Goal: Information Seeking & Learning: Learn about a topic

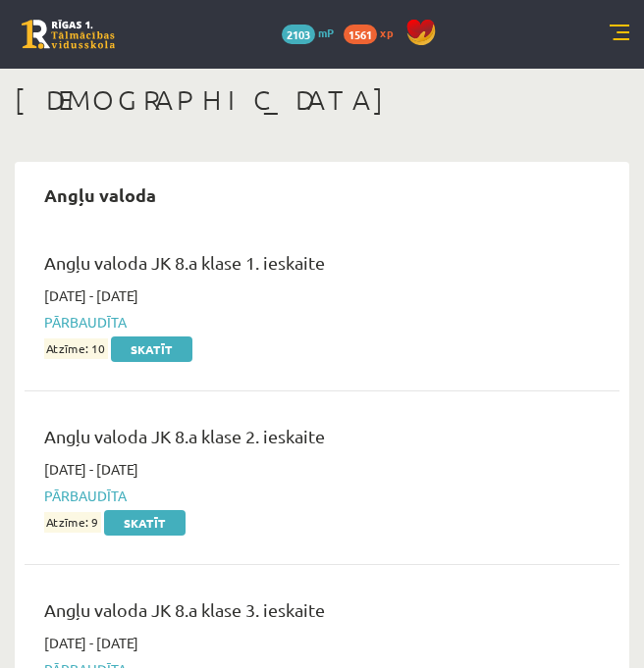
click at [617, 33] on link at bounding box center [619, 35] width 20 height 20
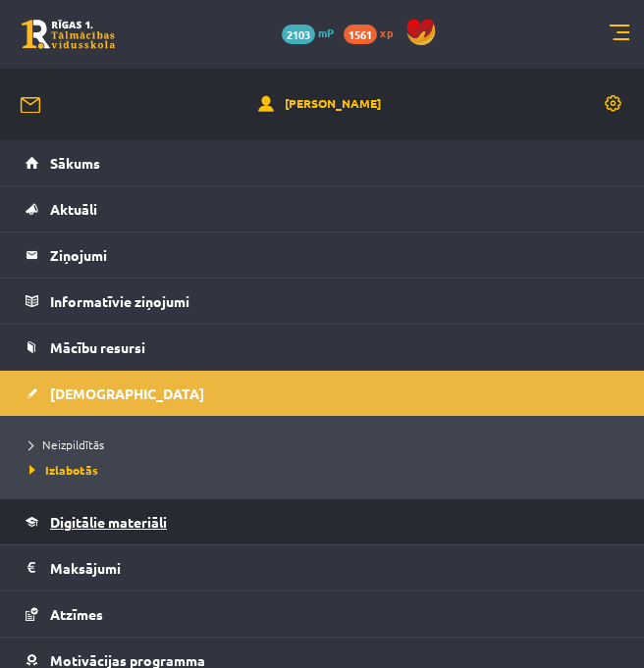
click at [61, 530] on link "Digitālie materiāli" at bounding box center [323, 521] width 594 height 45
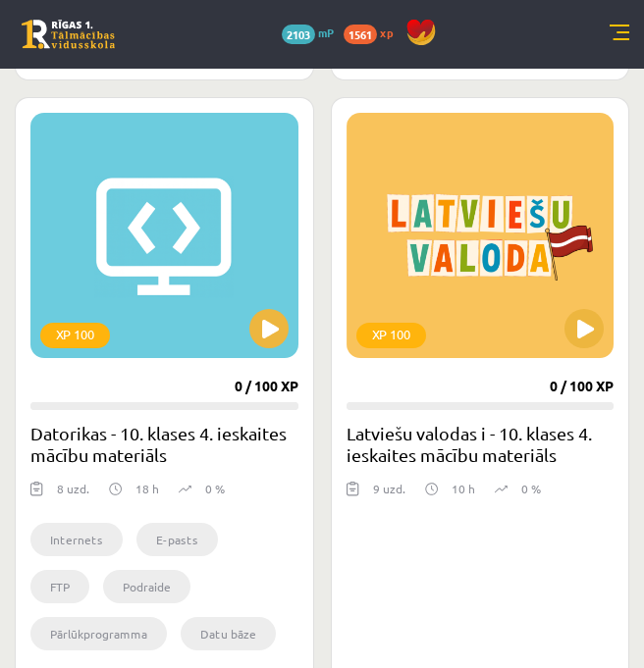
scroll to position [6594, 0]
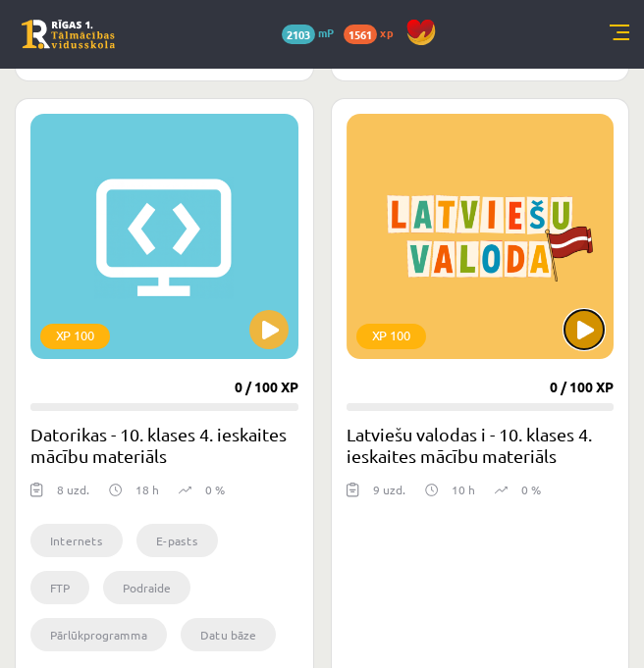
click at [589, 330] on button at bounding box center [583, 329] width 39 height 39
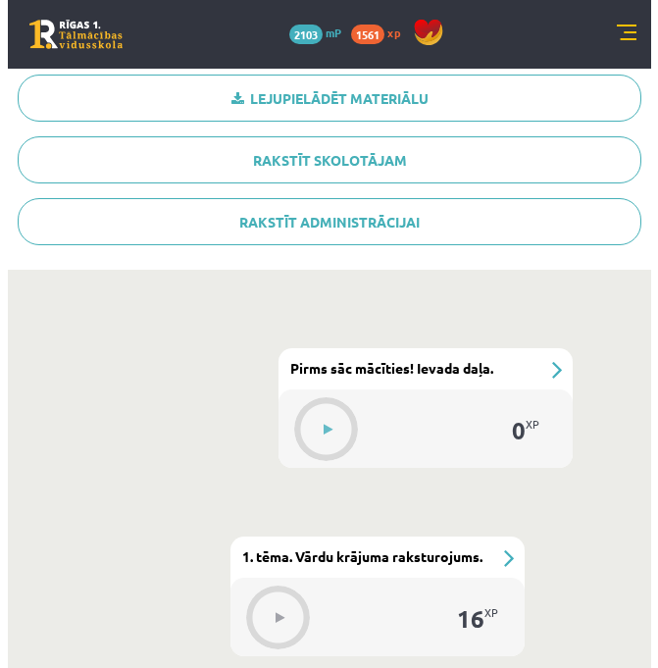
scroll to position [580, 0]
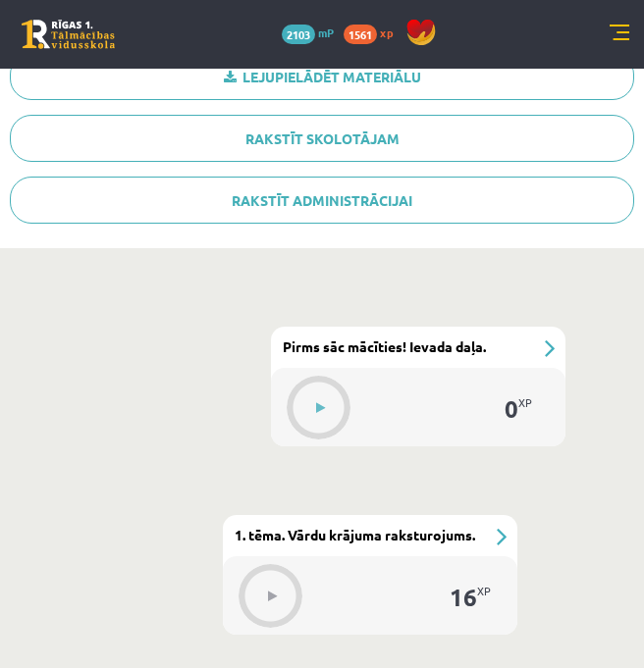
click at [548, 352] on div "#1 Pirms sāc mācīties! Ievada daļa." at bounding box center [418, 347] width 294 height 41
click at [320, 409] on icon at bounding box center [320, 408] width 9 height 12
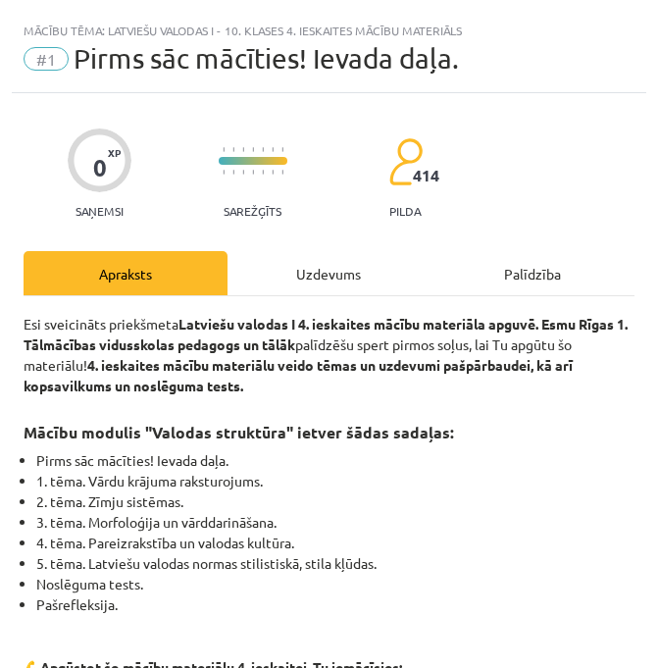
click at [323, 274] on div "Uzdevums" at bounding box center [330, 273] width 204 height 44
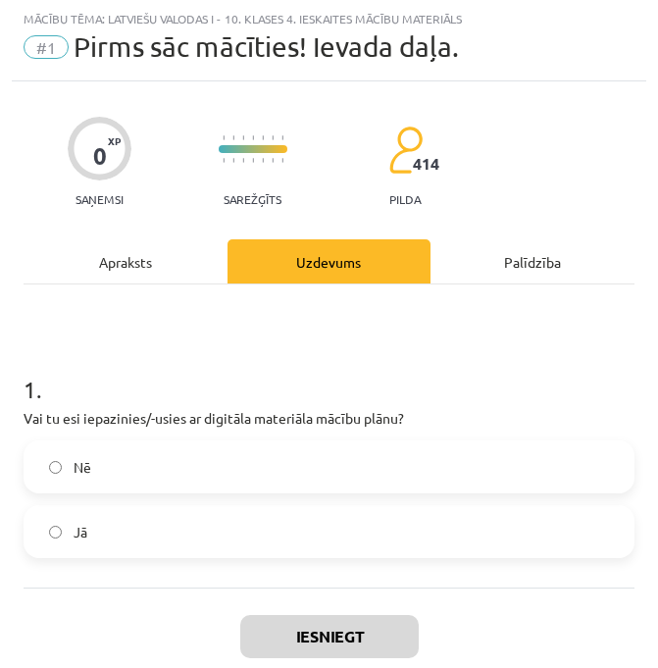
click at [145, 533] on label "Jā" at bounding box center [329, 531] width 607 height 49
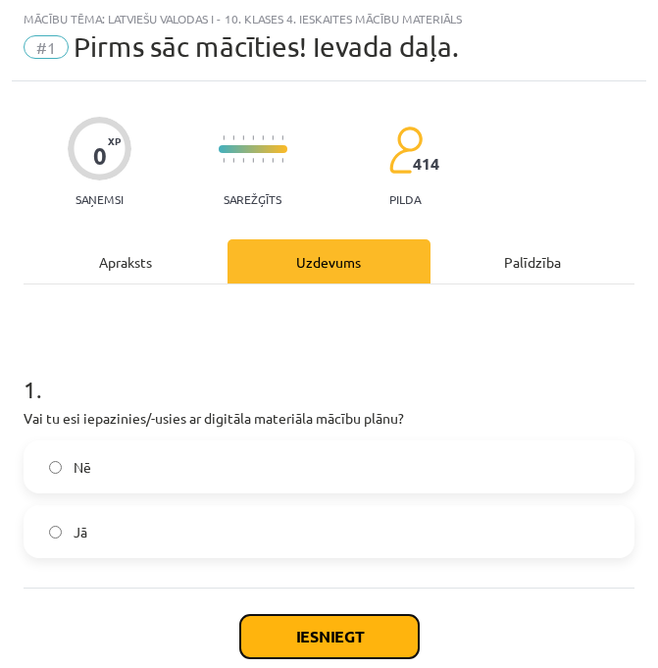
click at [311, 618] on button "Iesniegt" at bounding box center [329, 636] width 179 height 43
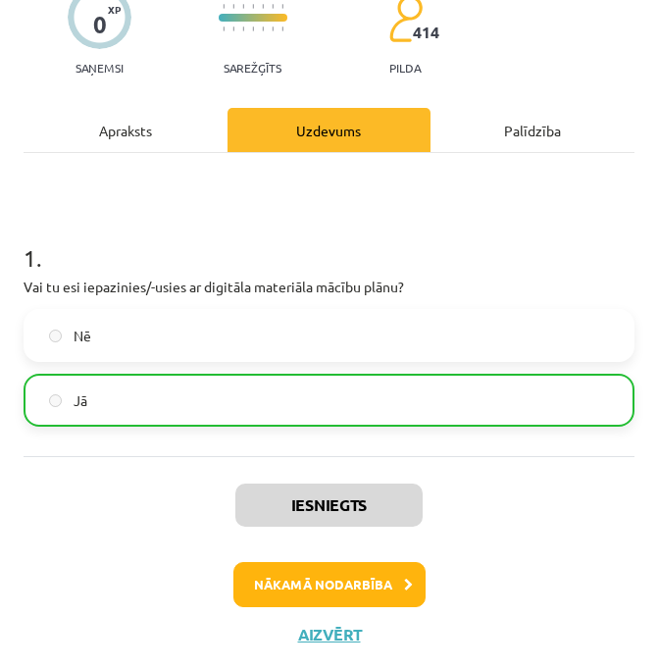
scroll to position [155, 0]
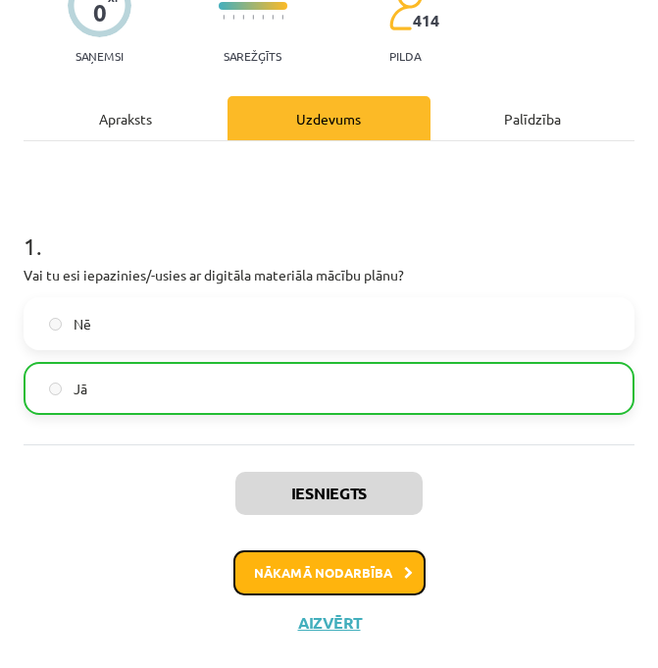
click at [387, 552] on button "Nākamā nodarbība" at bounding box center [330, 572] width 192 height 45
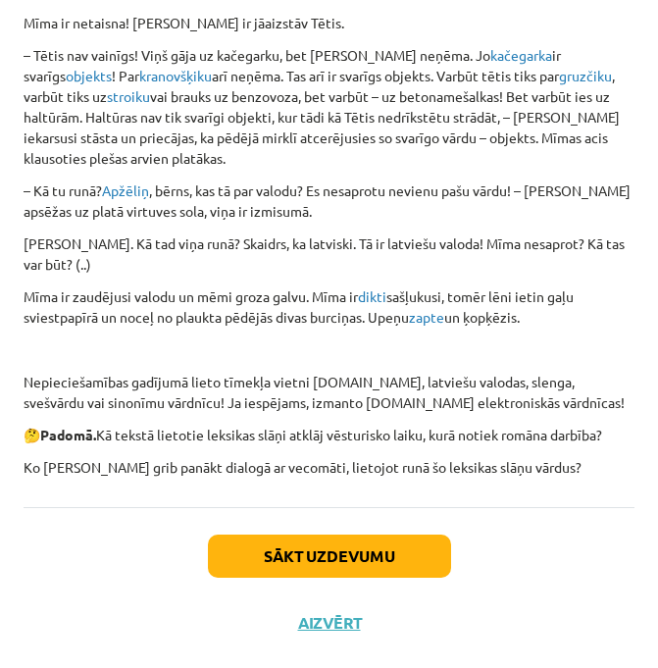
scroll to position [7912, 0]
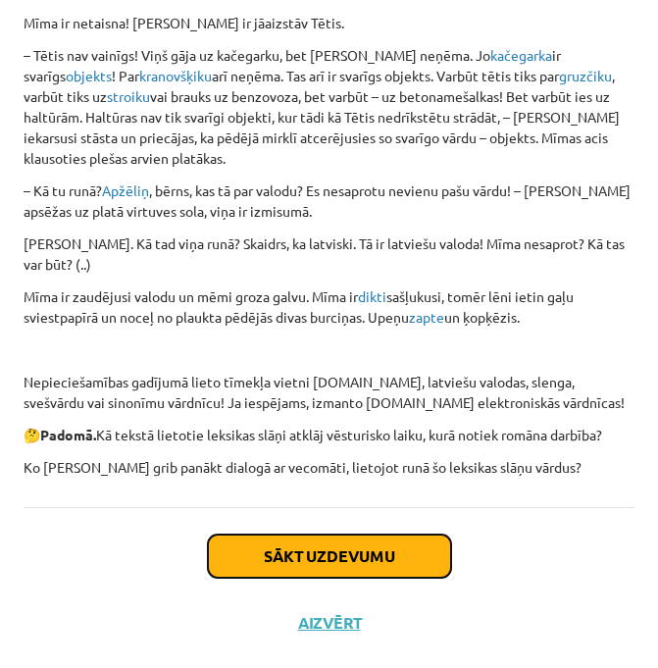
click at [352, 551] on button "Sākt uzdevumu" at bounding box center [329, 556] width 243 height 43
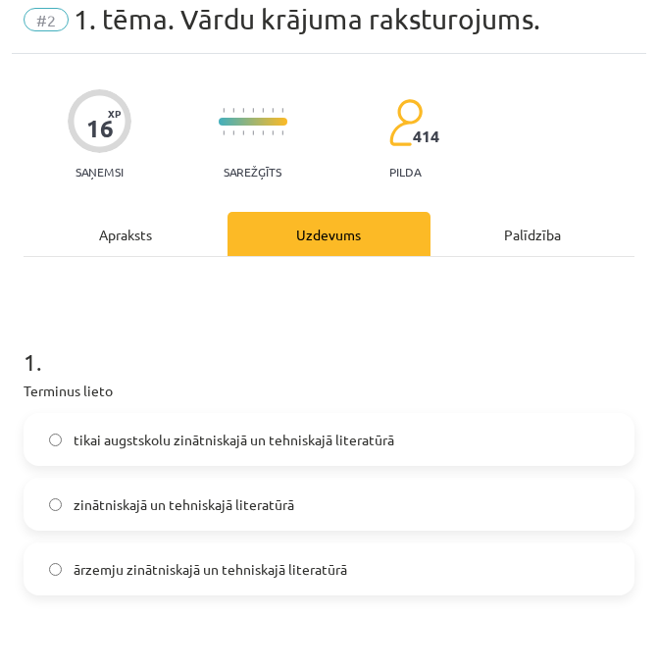
scroll to position [12, 0]
